Goal: Information Seeking & Learning: Check status

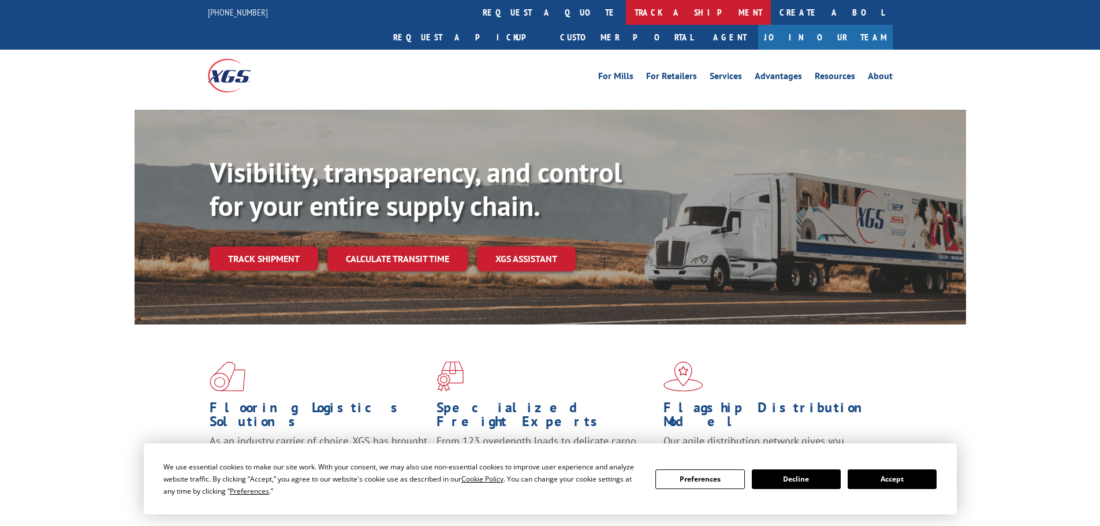
click at [626, 18] on link "track a shipment" at bounding box center [698, 12] width 145 height 25
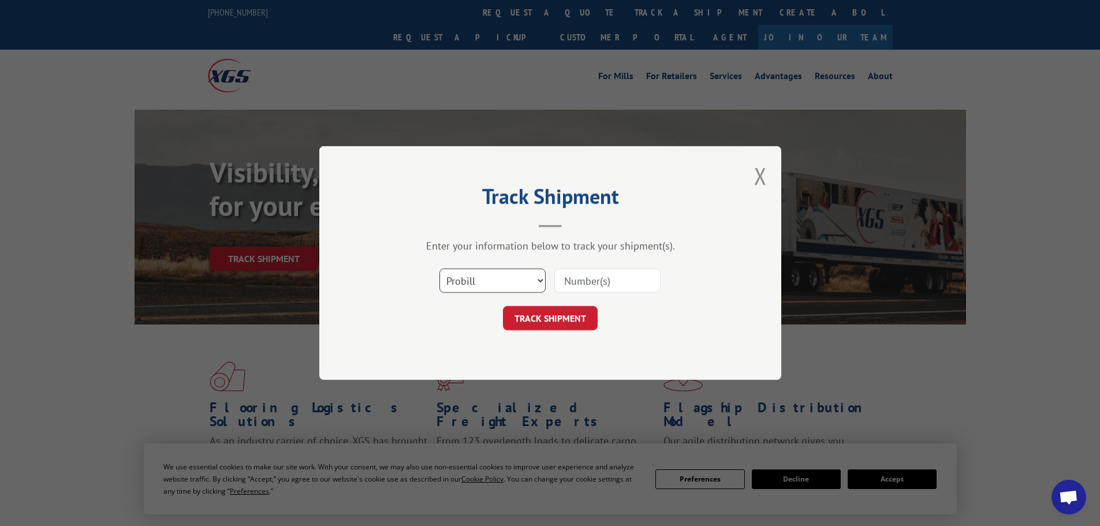
click at [509, 279] on select "Select category... Probill BOL PO" at bounding box center [492, 280] width 106 height 24
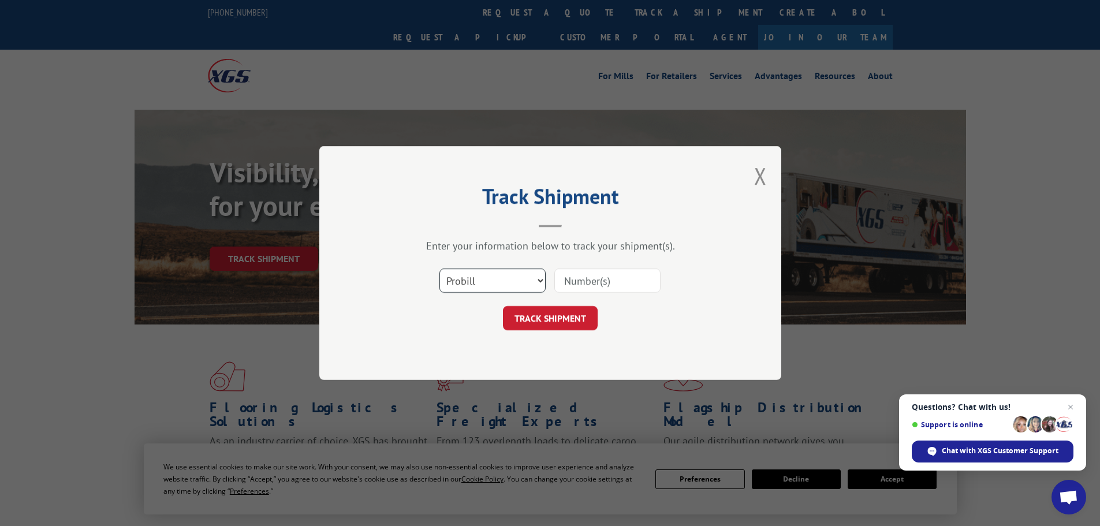
select select "bol"
click at [439, 268] on select "Select category... Probill BOL PO" at bounding box center [492, 280] width 106 height 24
click at [568, 285] on input at bounding box center [607, 280] width 106 height 24
paste input "02432086"
type input "02432086"
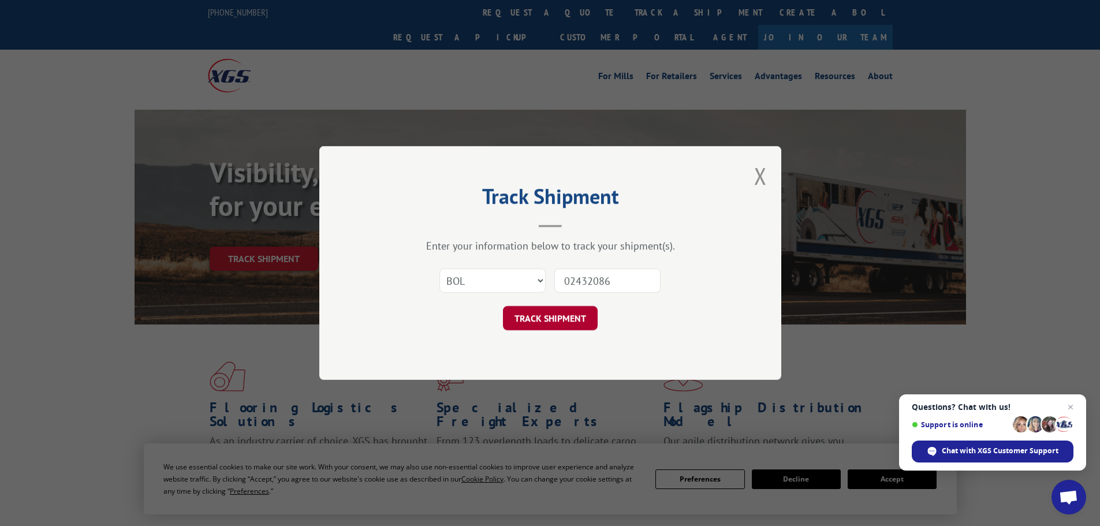
click at [546, 319] on button "TRACK SHIPMENT" at bounding box center [550, 318] width 95 height 24
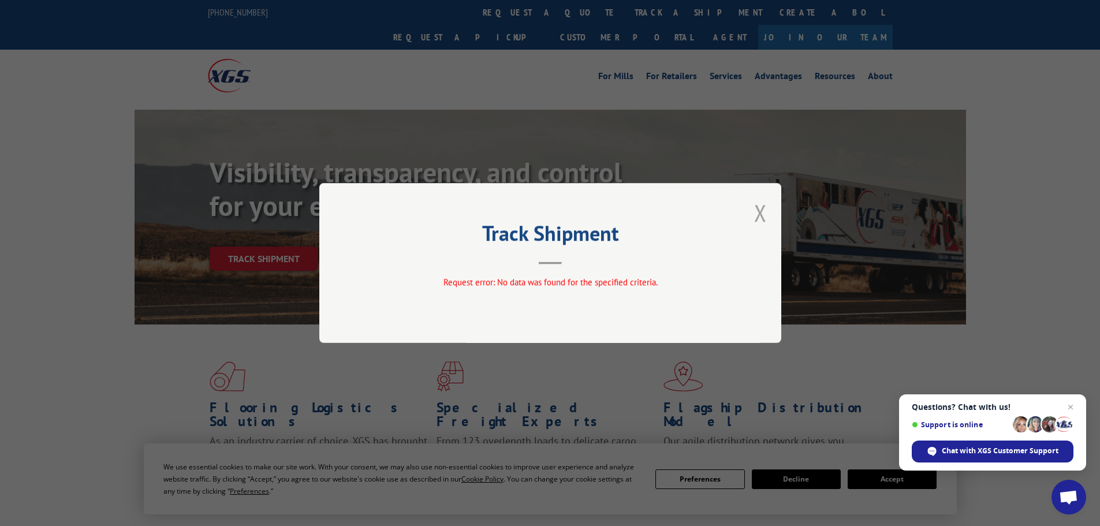
click at [762, 211] on button "Close modal" at bounding box center [760, 212] width 13 height 31
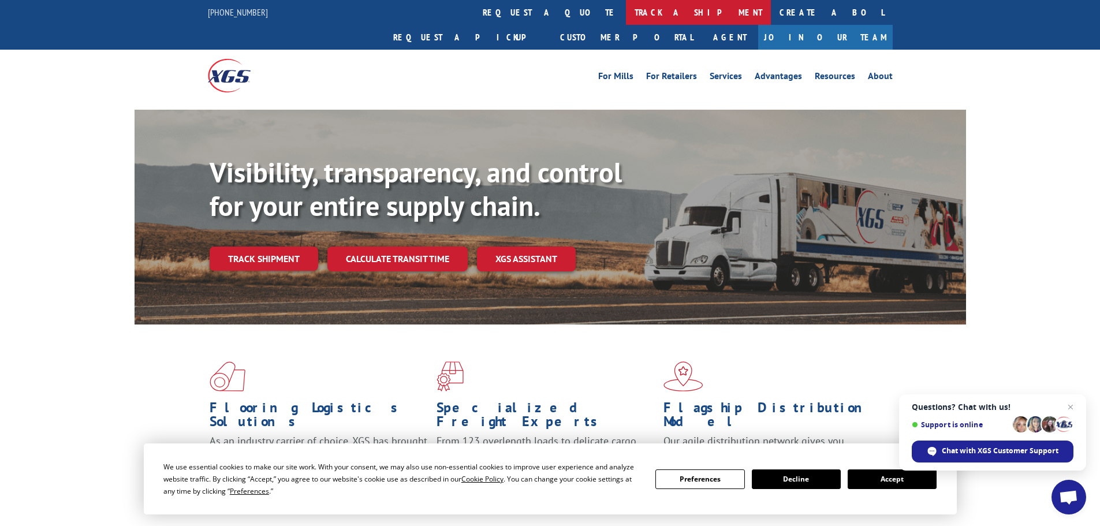
click at [626, 9] on link "track a shipment" at bounding box center [698, 12] width 145 height 25
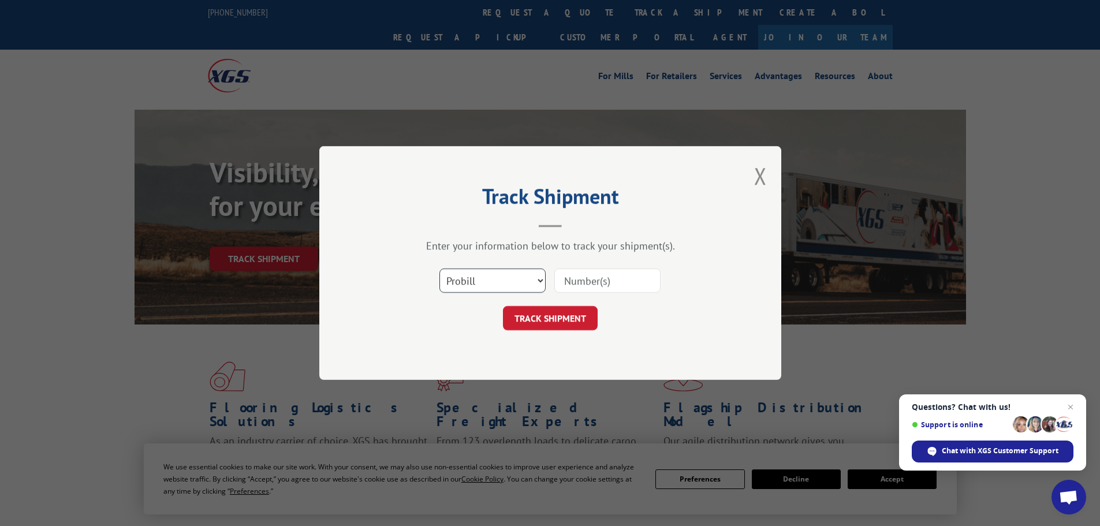
drag, startPoint x: 491, startPoint y: 274, endPoint x: 494, endPoint y: 289, distance: 15.4
click at [491, 277] on select "Select category... Probill BOL PO" at bounding box center [492, 280] width 106 height 24
select select "bol"
click at [439, 268] on select "Select category... Probill BOL PO" at bounding box center [492, 280] width 106 height 24
click at [576, 281] on input at bounding box center [607, 280] width 106 height 24
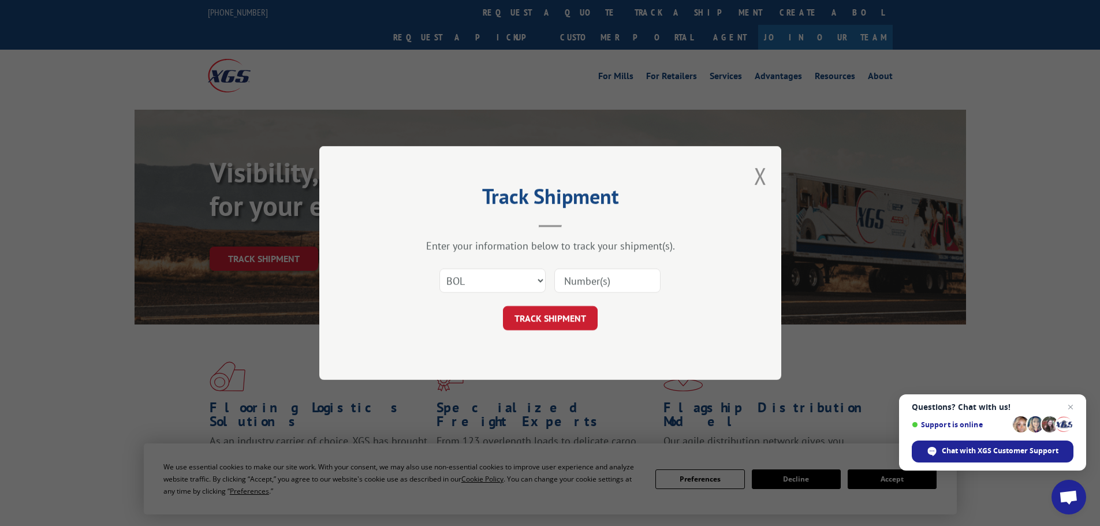
paste input "6007682"
type input "6007682"
click at [549, 320] on button "TRACK SHIPMENT" at bounding box center [550, 318] width 95 height 24
